Goal: Information Seeking & Learning: Learn about a topic

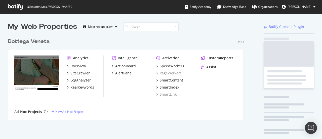
scroll to position [135, 314]
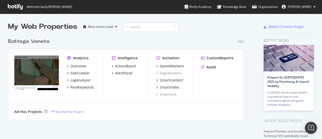
click at [66, 66] on div "Analytics Overview SiteCrawler LogAnalyzer RealKeywords Intelligence ActionBoar…" at bounding box center [125, 76] width 235 height 54
click at [68, 65] on icon "grid" at bounding box center [68, 66] width 2 height 3
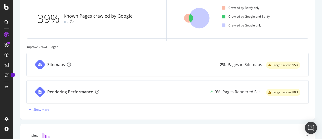
scroll to position [176, 0]
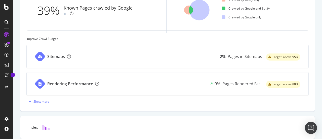
click at [41, 99] on div "Show more" at bounding box center [41, 101] width 16 height 4
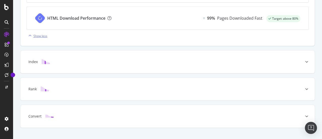
scroll to position [386, 0]
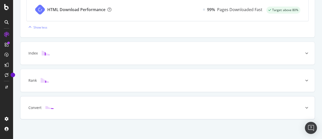
click at [193, 110] on div "Convert" at bounding box center [167, 107] width 295 height 23
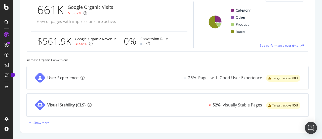
scroll to position [266, 0]
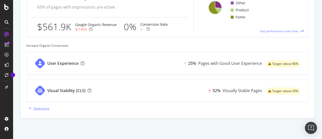
click at [44, 110] on div "Show more" at bounding box center [37, 108] width 23 height 8
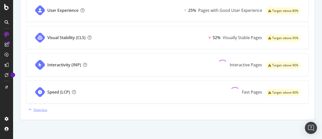
scroll to position [320, 0]
